Goal: Check status: Check status

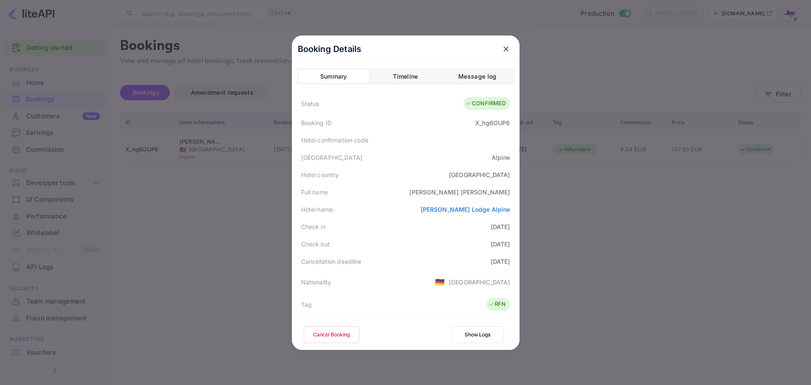
scroll to position [187, 0]
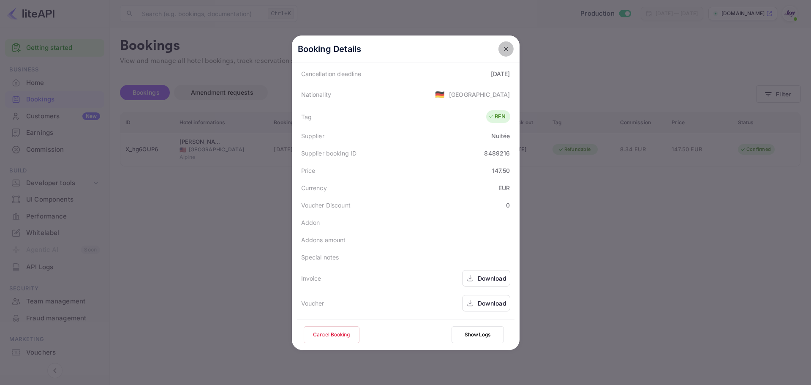
click at [505, 50] on icon "close" at bounding box center [506, 49] width 8 height 8
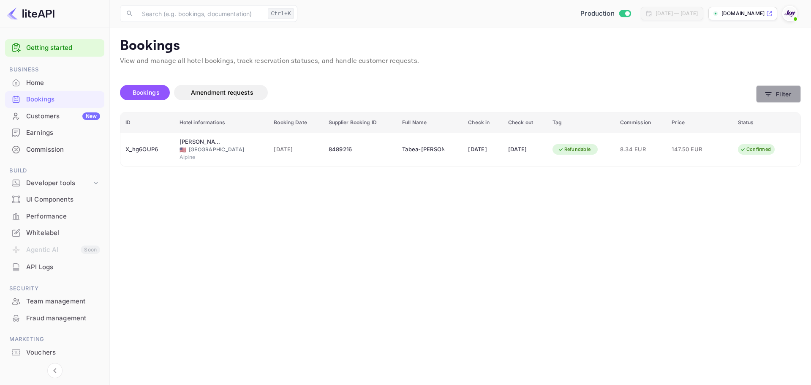
click at [771, 94] on icon "button" at bounding box center [768, 94] width 8 height 8
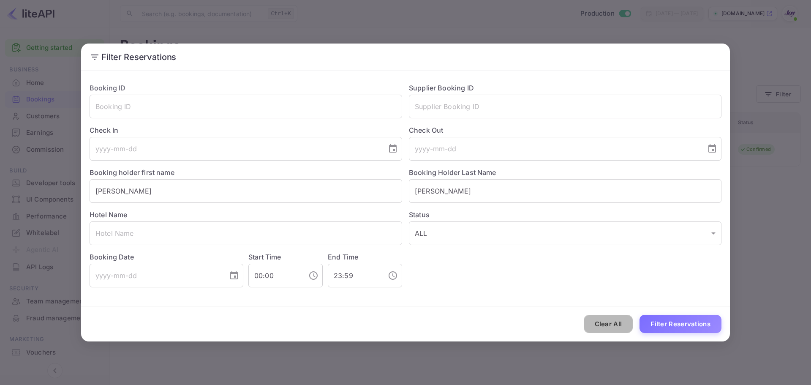
click at [607, 318] on button "Clear All" at bounding box center [608, 324] width 49 height 18
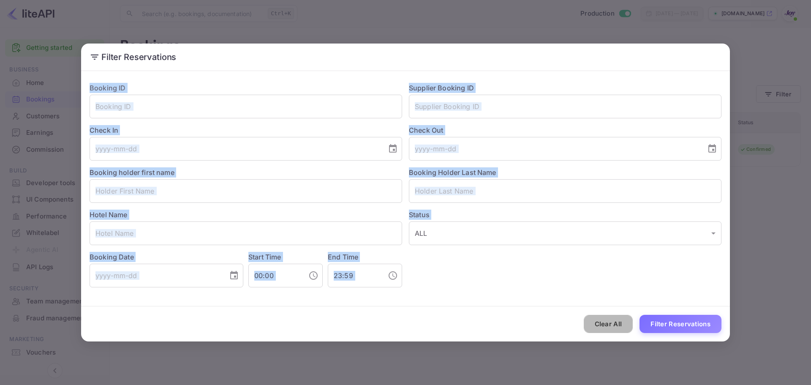
click at [607, 318] on div "Clear All Filter Reservations" at bounding box center [405, 323] width 649 height 35
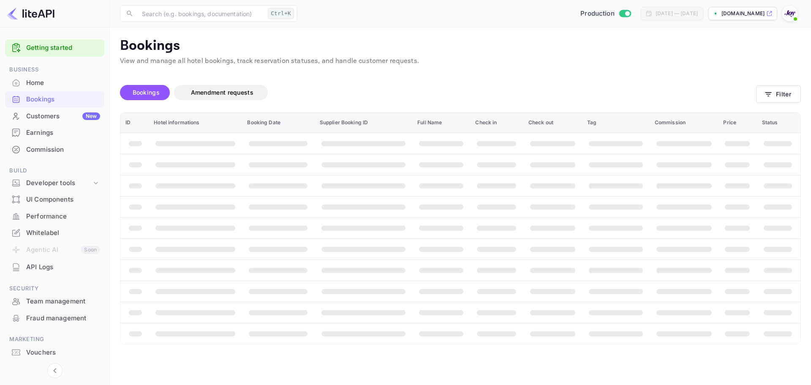
click at [607, 318] on th "booking table" at bounding box center [616, 312] width 68 height 21
click at [786, 98] on button "Filter" at bounding box center [778, 93] width 45 height 17
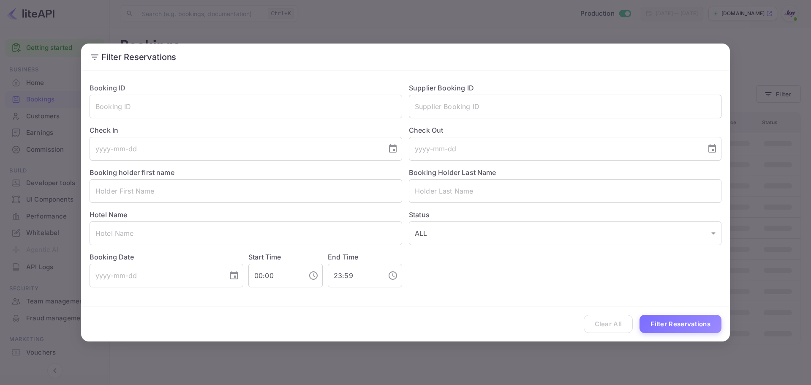
click at [508, 99] on input "text" at bounding box center [565, 107] width 312 height 24
paste input "8823400"
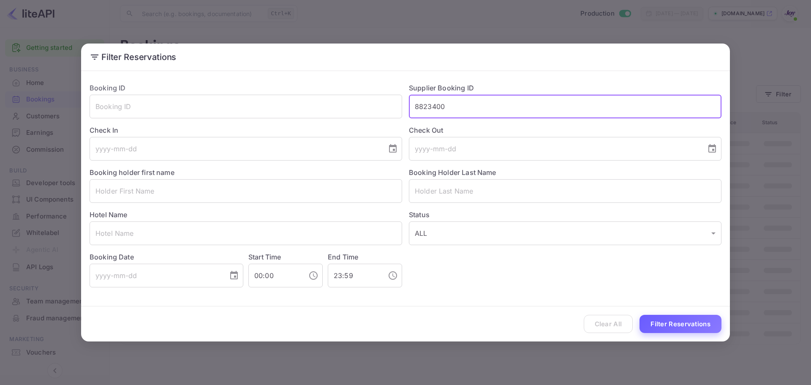
type input "8823400"
click at [666, 318] on button "Filter Reservations" at bounding box center [680, 324] width 82 height 18
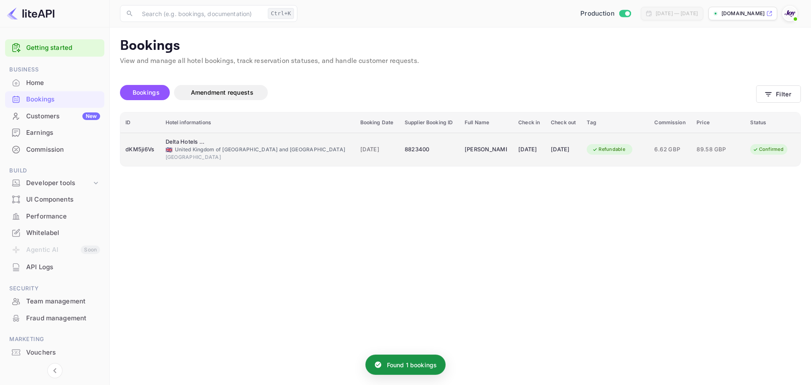
click at [146, 154] on div "dKM5ji6Vs" at bounding box center [140, 150] width 30 height 14
